Goal: Information Seeking & Learning: Learn about a topic

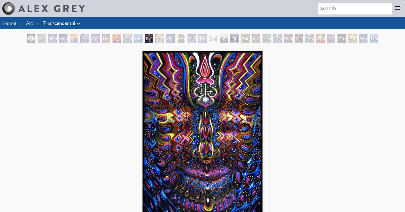
click at [160, 41] on div "DMT - The Spirit Molecule" at bounding box center [160, 38] width 9 height 9
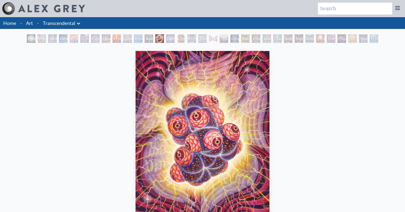
click at [109, 38] on div "Love is a Cosmic Force" at bounding box center [106, 38] width 9 height 9
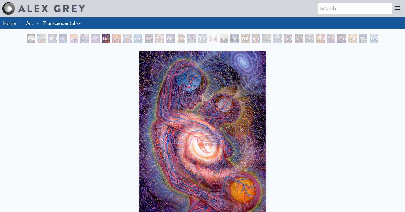
click at [132, 38] on div "Glimpsing the Empyrean" at bounding box center [127, 38] width 9 height 9
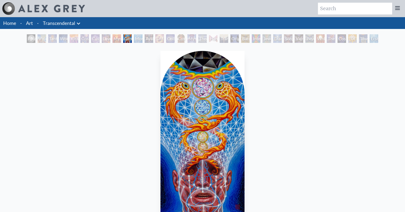
click at [29, 39] on div "Polar Unity Spiral" at bounding box center [31, 38] width 9 height 9
